Goal: Information Seeking & Learning: Learn about a topic

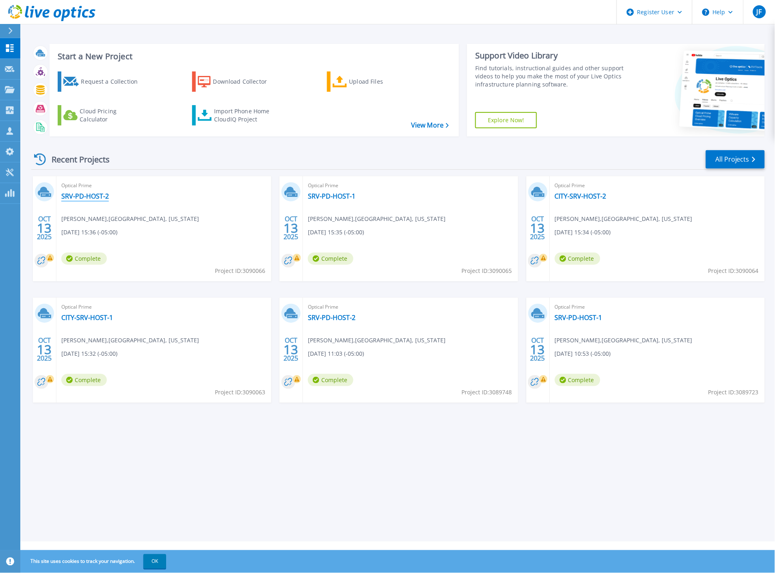
click at [92, 199] on link "SRV-PD-HOST-2" at bounding box center [85, 196] width 48 height 8
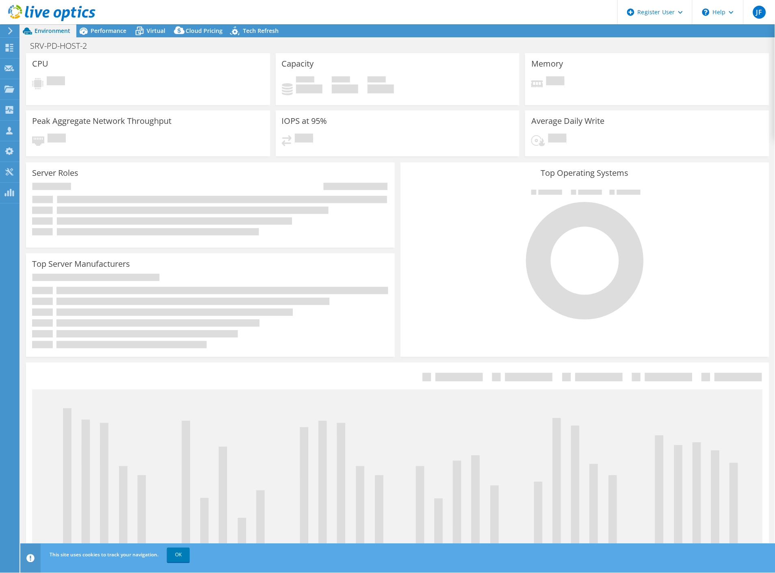
select select "USD"
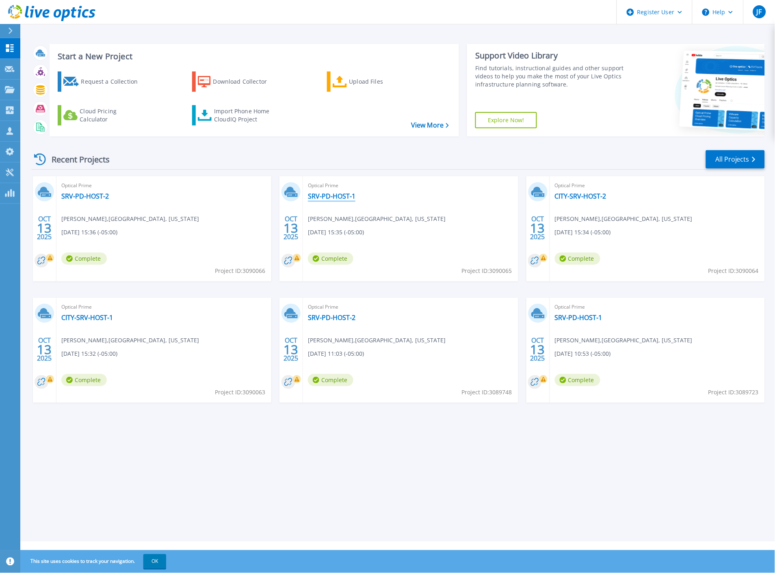
drag, startPoint x: 307, startPoint y: 194, endPoint x: 342, endPoint y: 193, distance: 35.4
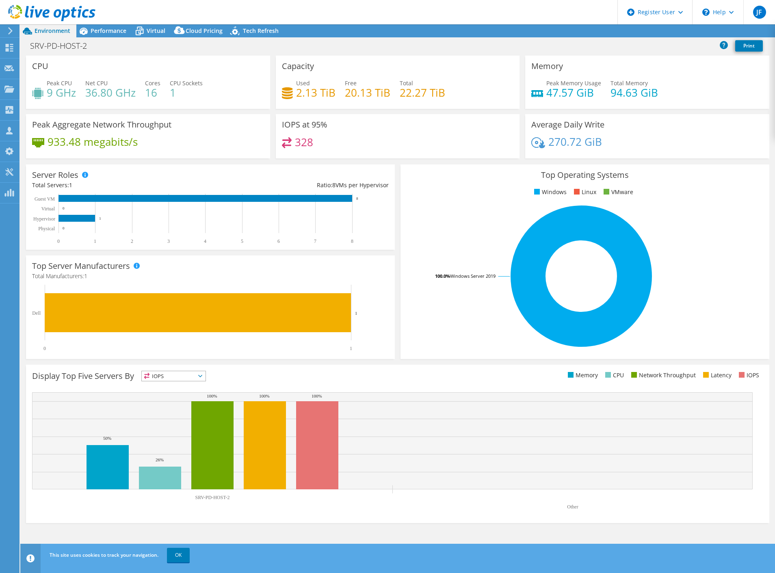
select select "USD"
click at [104, 34] on span "Performance" at bounding box center [109, 31] width 36 height 8
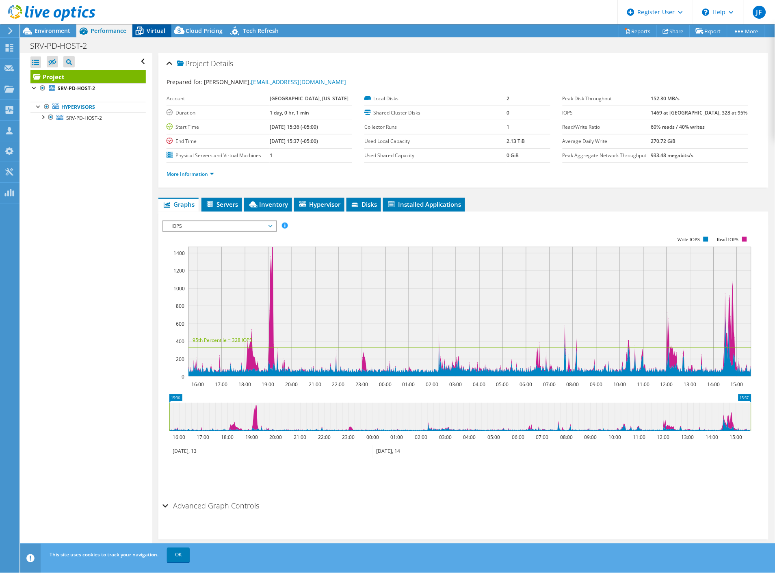
click at [160, 30] on span "Virtual" at bounding box center [156, 31] width 19 height 8
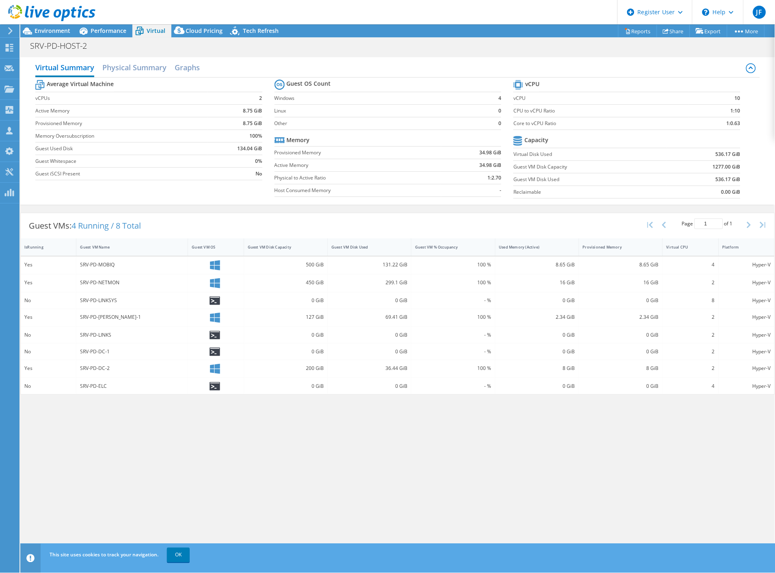
click at [42, 26] on div at bounding box center [47, 13] width 95 height 27
click at [41, 28] on span "Environment" at bounding box center [53, 31] width 36 height 8
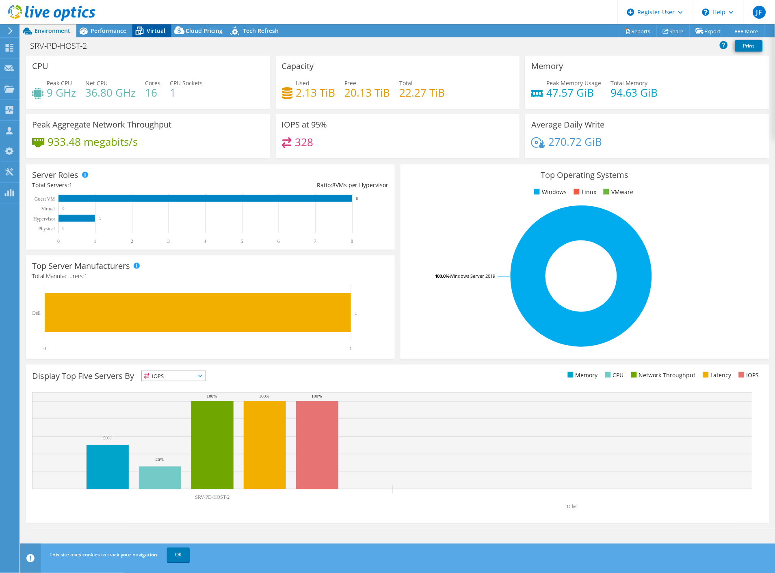
click at [152, 29] on span "Virtual" at bounding box center [156, 31] width 19 height 8
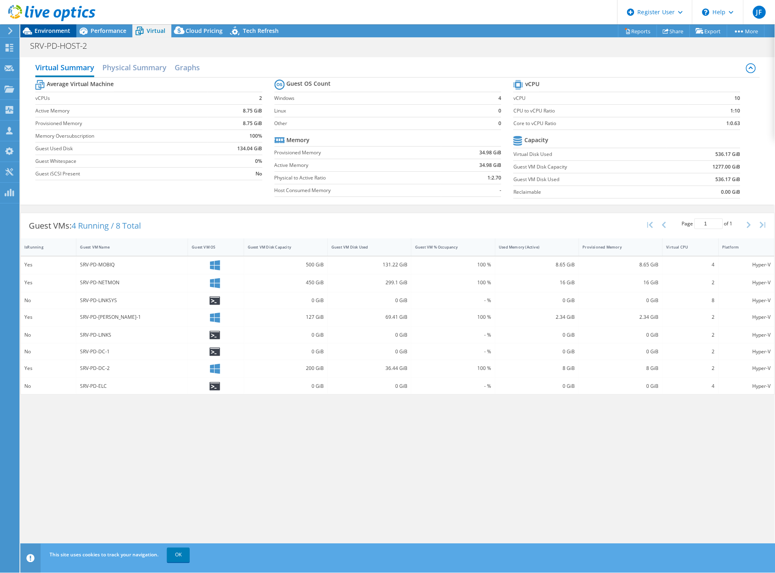
click at [46, 33] on span "Environment" at bounding box center [53, 31] width 36 height 8
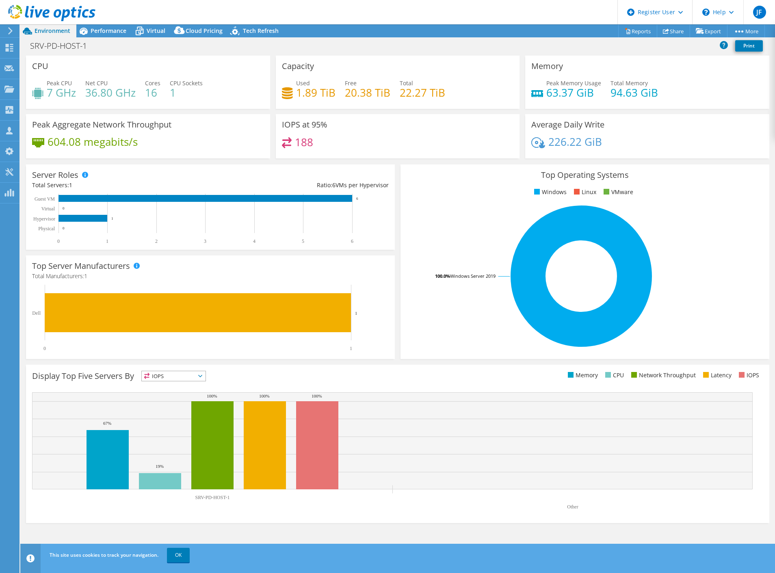
select select "USD"
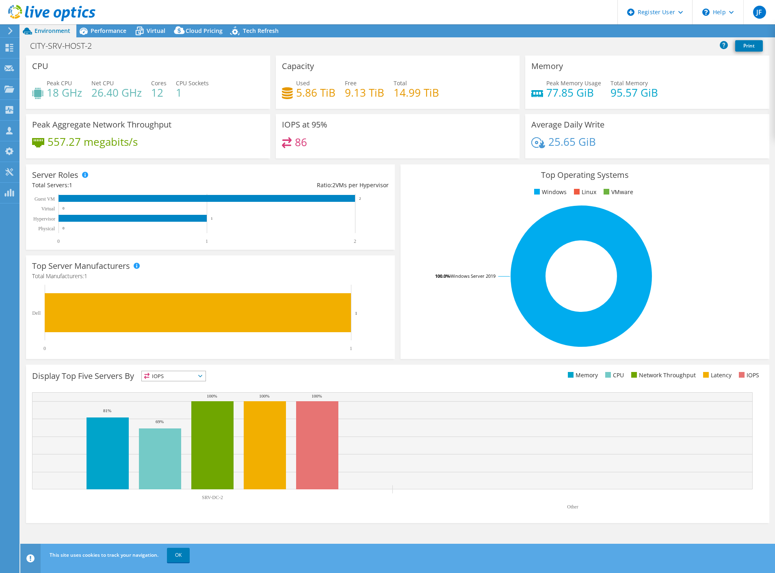
select select "USD"
click at [115, 33] on span "Performance" at bounding box center [109, 31] width 36 height 8
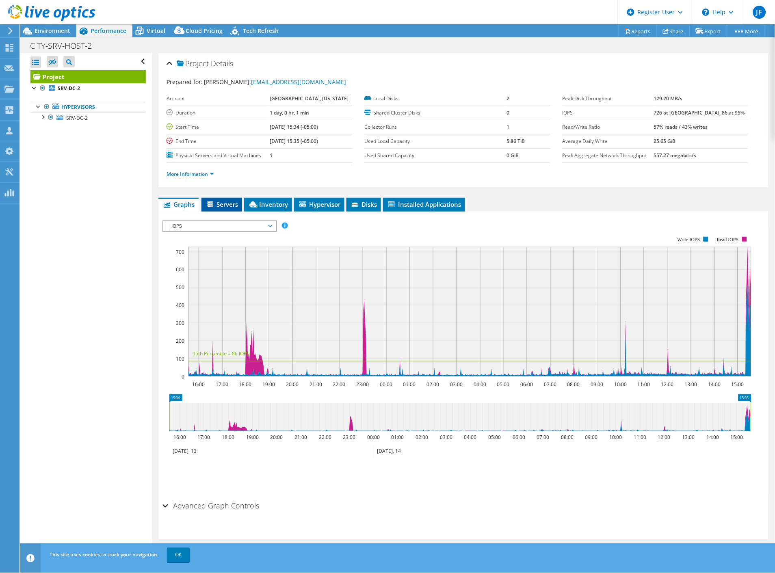
click at [232, 206] on span "Servers" at bounding box center [222, 204] width 33 height 8
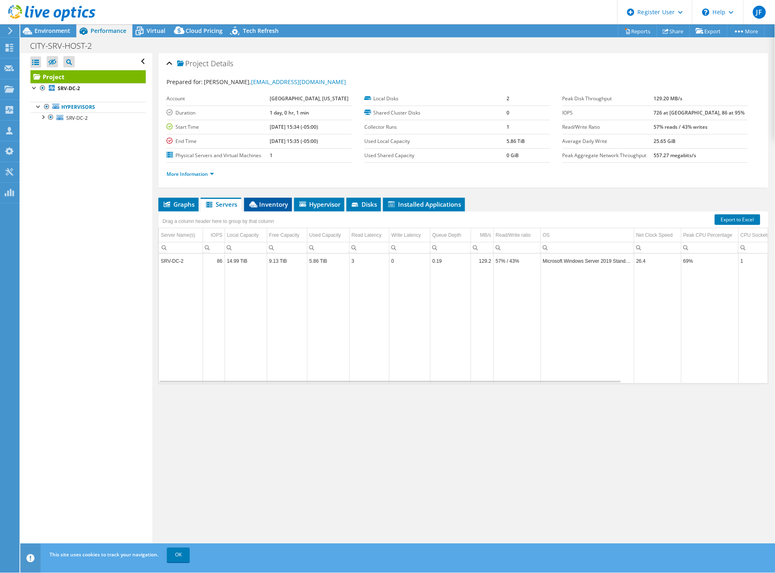
click at [262, 205] on span "Inventory" at bounding box center [268, 204] width 40 height 8
click at [203, 206] on li "Servers" at bounding box center [221, 205] width 41 height 14
click at [173, 207] on span "Graphs" at bounding box center [179, 204] width 32 height 8
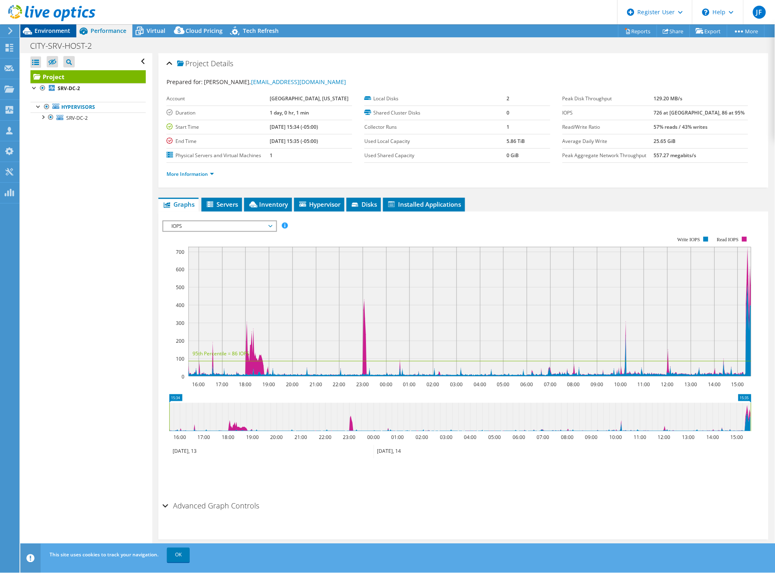
click at [54, 32] on span "Environment" at bounding box center [53, 31] width 36 height 8
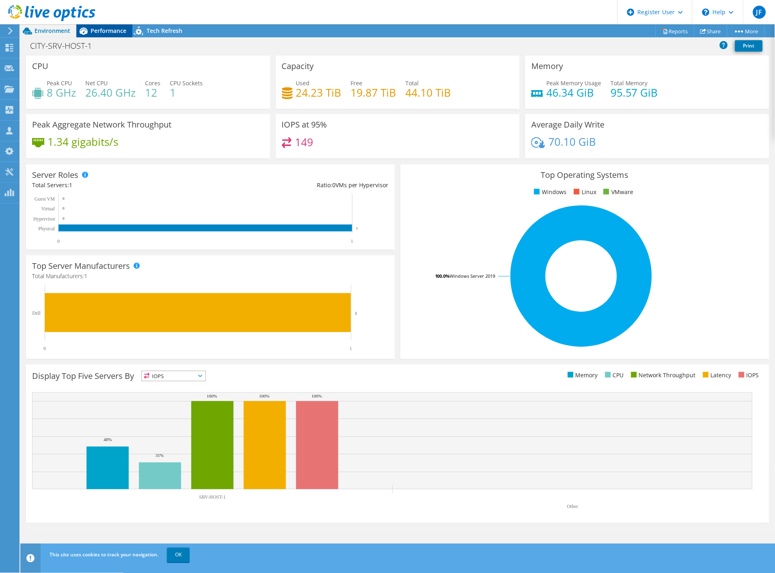
click at [105, 33] on span "Performance" at bounding box center [109, 31] width 36 height 8
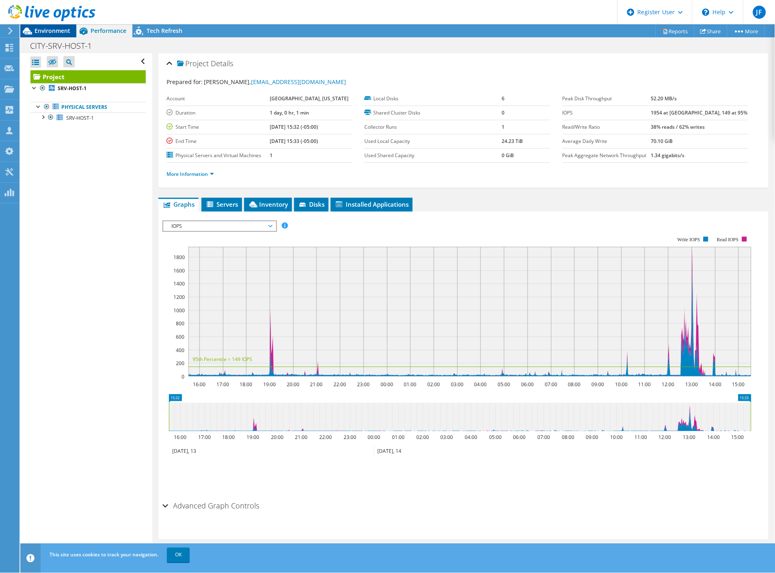
click at [38, 30] on span "Environment" at bounding box center [53, 31] width 36 height 8
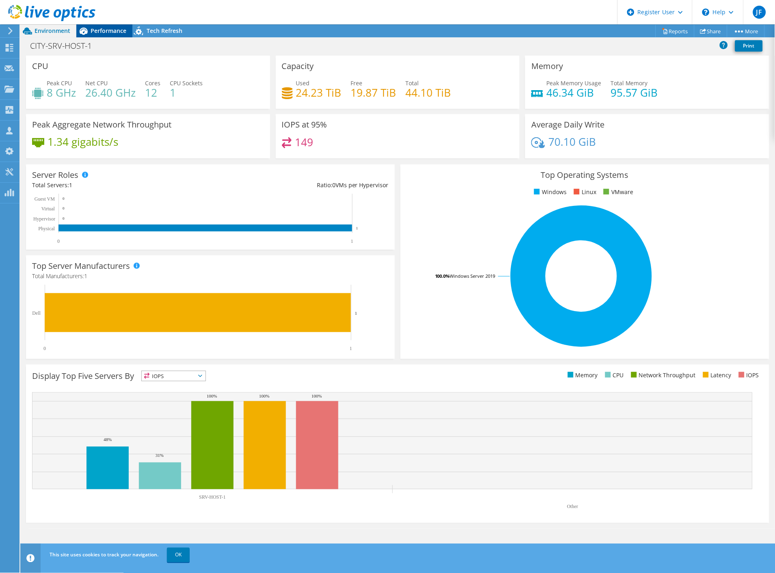
click at [119, 35] on div "Performance" at bounding box center [104, 30] width 56 height 13
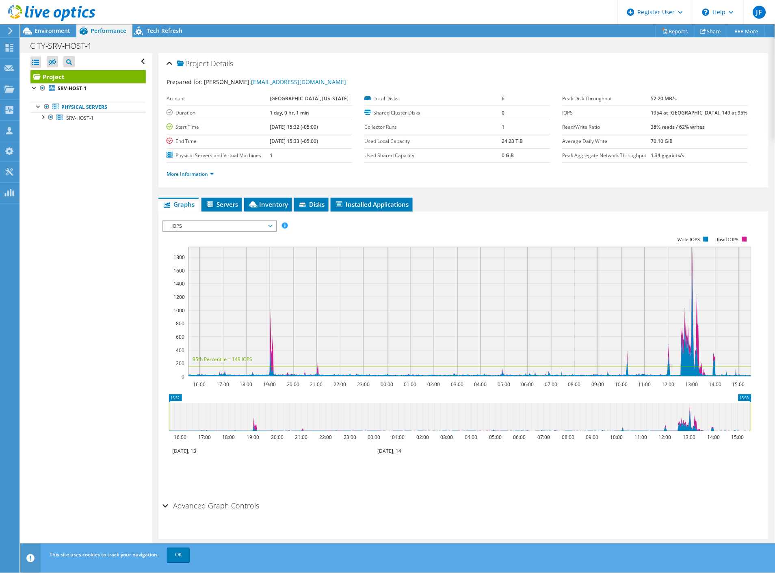
drag, startPoint x: 224, startPoint y: 219, endPoint x: 225, endPoint y: 227, distance: 8.1
click at [224, 221] on div "IOPS IOPS Disk Throughput IO Size Latency Queue Depth CPU Percentage Memory Pag…" at bounding box center [220, 226] width 115 height 11
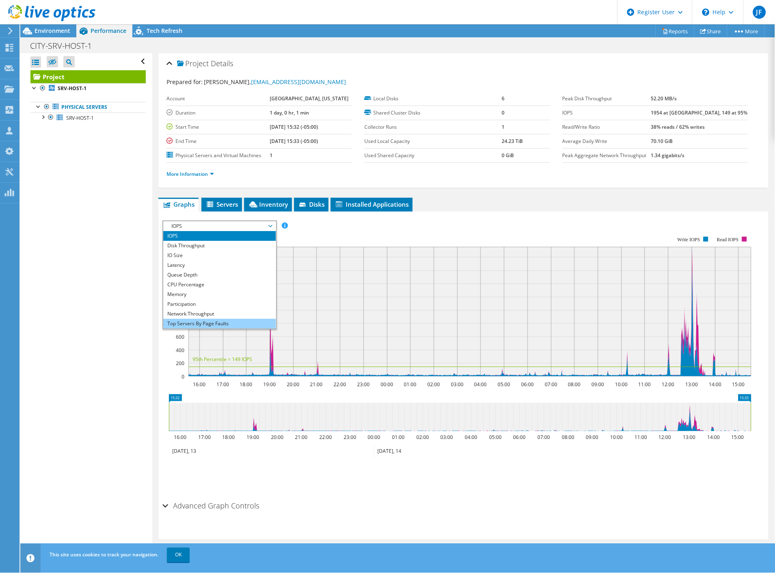
click at [219, 321] on li "Top Servers By Page Faults" at bounding box center [219, 324] width 113 height 10
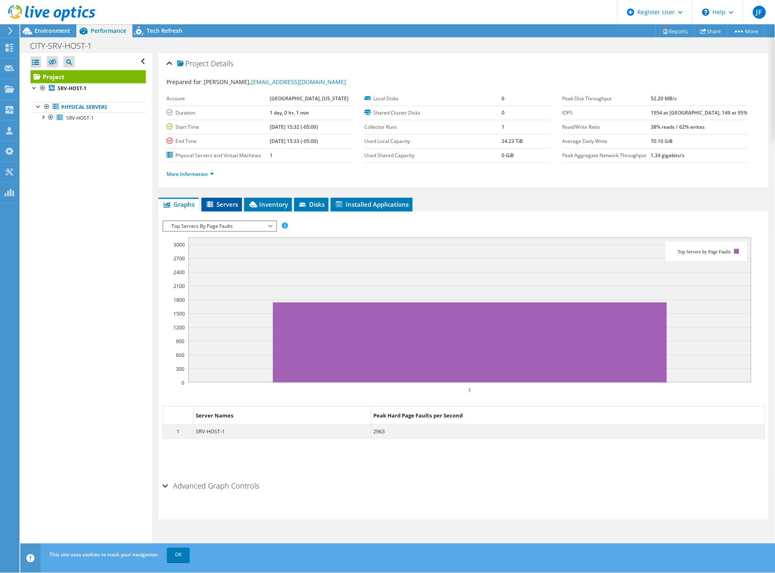
click at [232, 201] on span "Servers" at bounding box center [222, 204] width 33 height 8
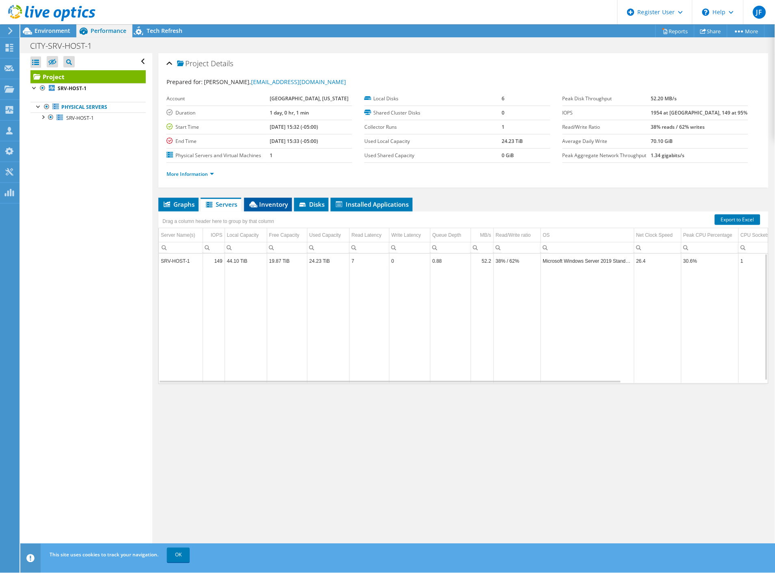
click at [275, 207] on li "Inventory" at bounding box center [268, 205] width 48 height 14
drag, startPoint x: 432, startPoint y: 266, endPoint x: 408, endPoint y: 264, distance: 23.7
click at [410, 264] on td "546L9Z2" at bounding box center [444, 264] width 68 height 14
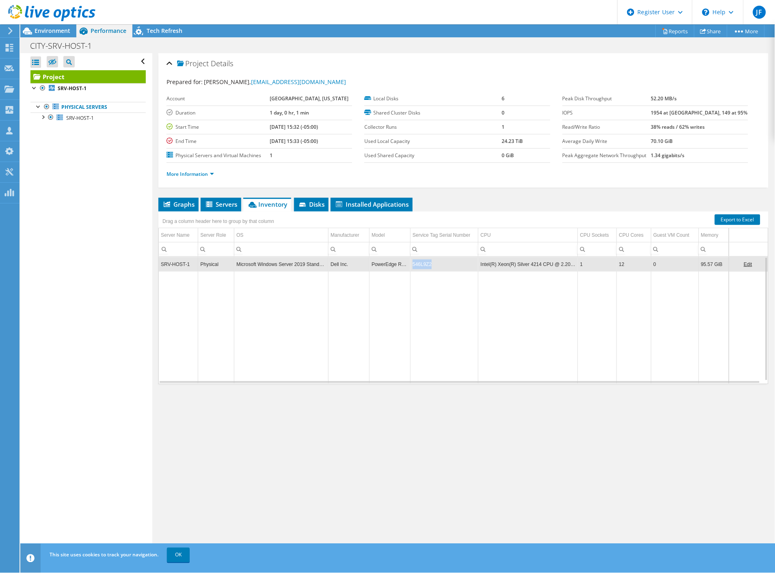
copy td "546L9Z2"
click at [52, 36] on div "Environment" at bounding box center [48, 30] width 56 height 13
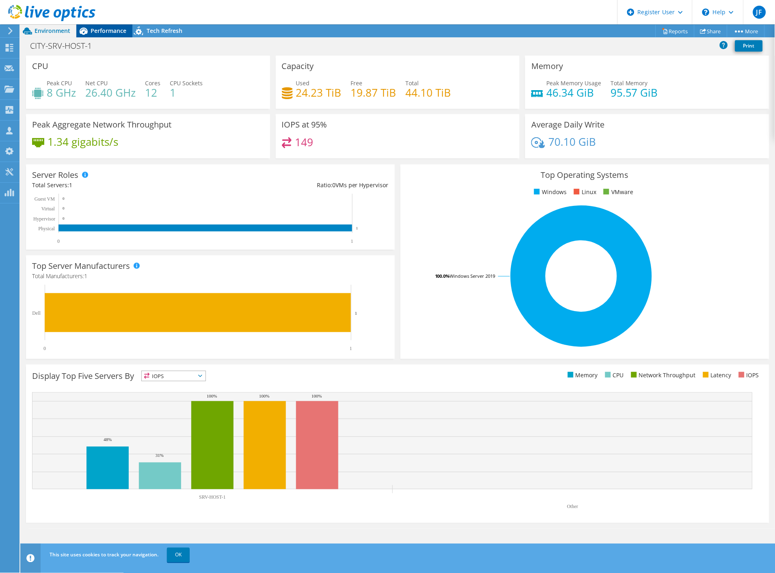
click at [100, 33] on span "Performance" at bounding box center [109, 31] width 36 height 8
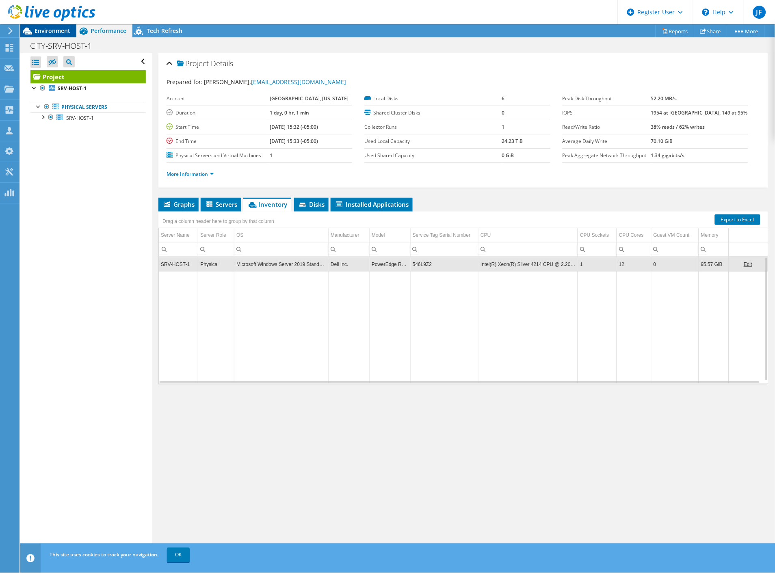
click at [63, 30] on span "Environment" at bounding box center [53, 31] width 36 height 8
